Goal: Task Accomplishment & Management: Use online tool/utility

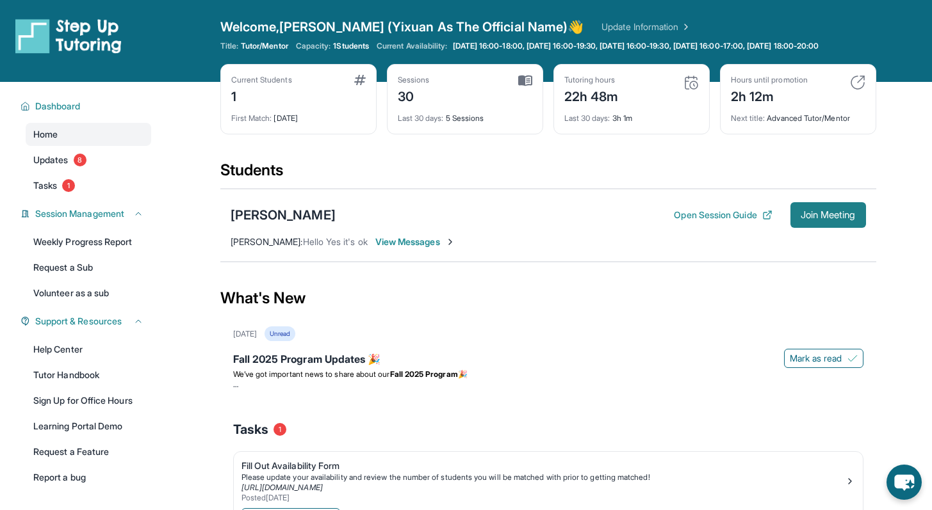
click at [811, 219] on span "Join Meeting" at bounding box center [827, 215] width 55 height 8
